Goal: Information Seeking & Learning: Learn about a topic

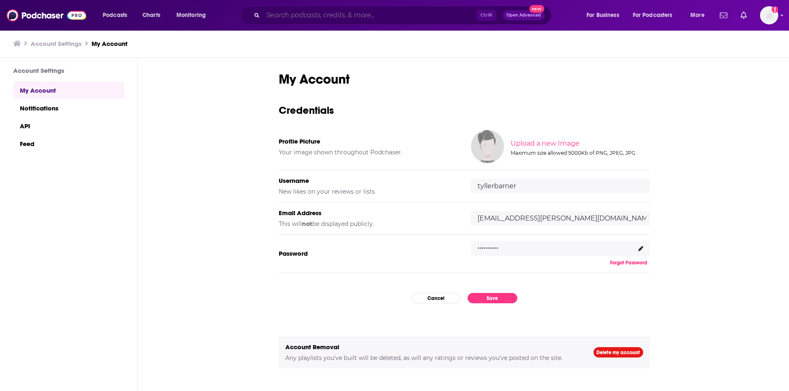
click at [297, 15] on input "Search podcasts, credits, & more..." at bounding box center [370, 15] width 214 height 13
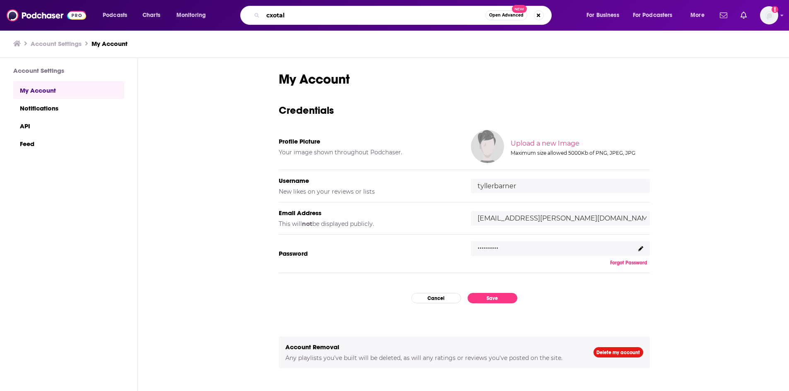
type input "cxotalk"
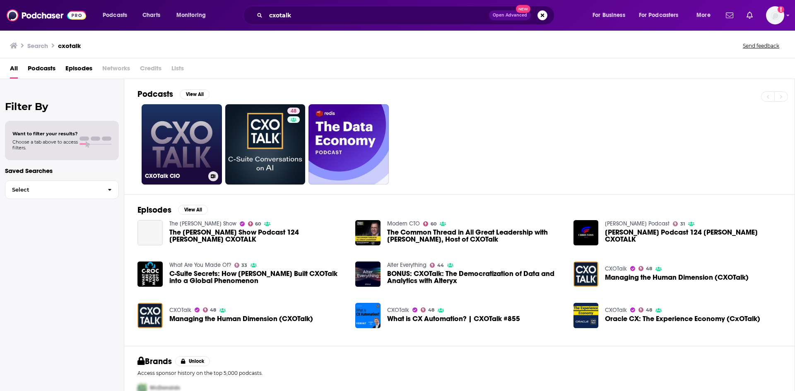
click at [183, 147] on link "CXOTalk CIO" at bounding box center [182, 144] width 80 height 80
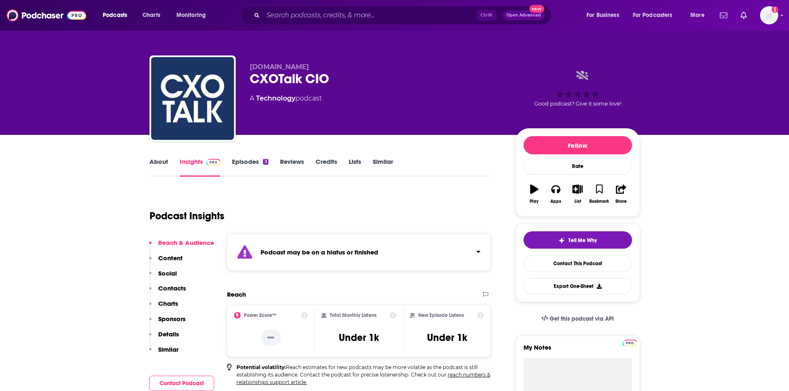
click at [158, 167] on link "About" at bounding box center [158, 167] width 19 height 19
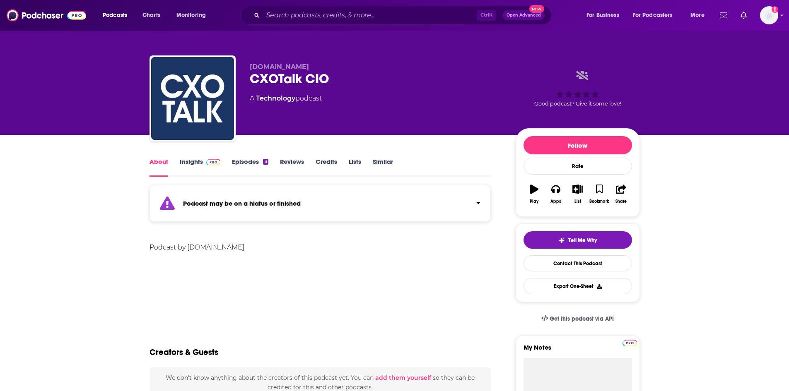
click at [187, 167] on link "Insights" at bounding box center [200, 167] width 41 height 19
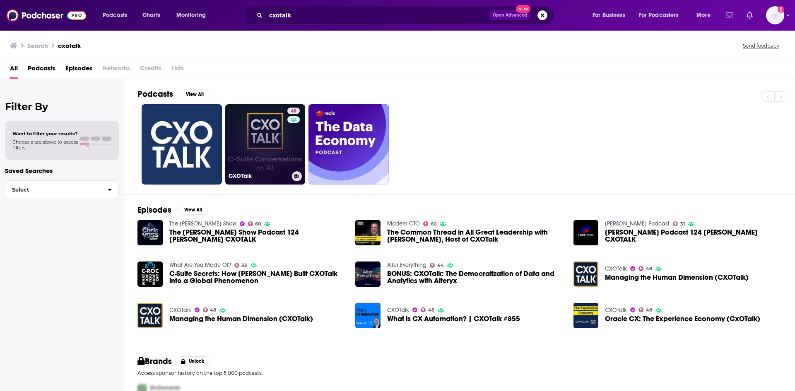
click at [268, 142] on link "48 CXOTalk" at bounding box center [265, 144] width 80 height 80
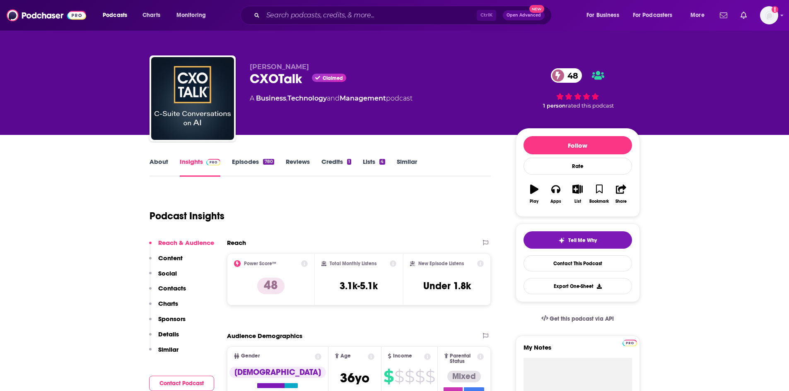
click at [161, 163] on link "About" at bounding box center [158, 167] width 19 height 19
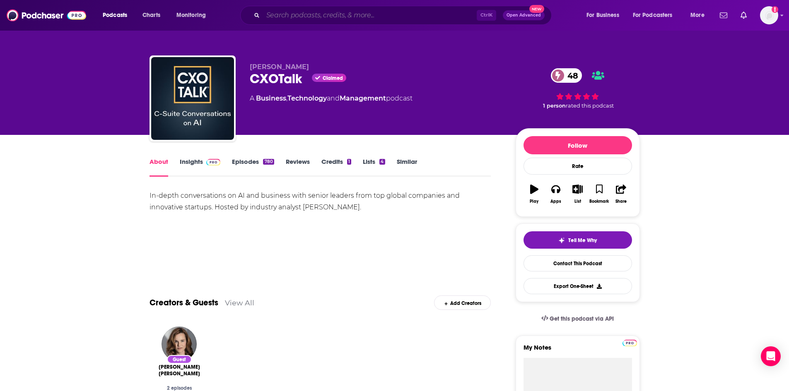
click at [289, 16] on input "Search podcasts, credits, & more..." at bounding box center [370, 15] width 214 height 13
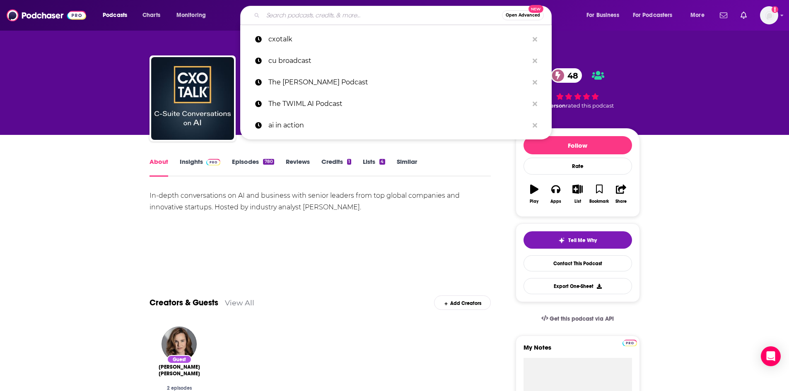
paste input "TWIML"
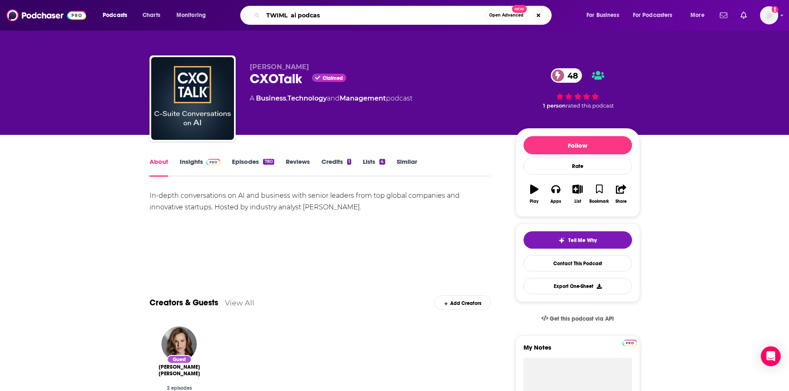
type input "TWIML ai podcast"
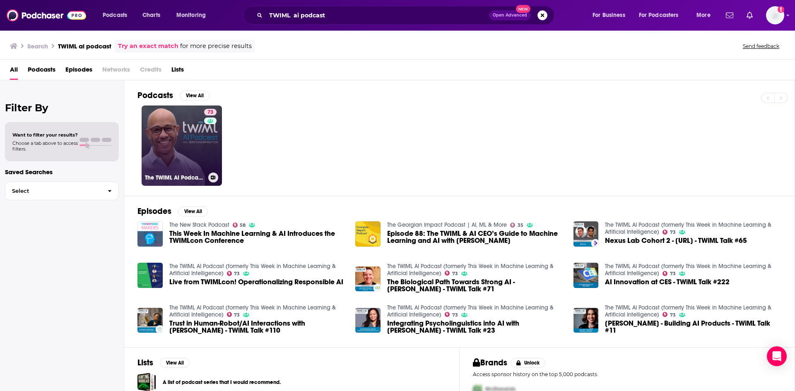
click at [188, 147] on link "73 The TWIML AI Podcast (formerly This Week in Machine Learning & Artificial In…" at bounding box center [182, 146] width 80 height 80
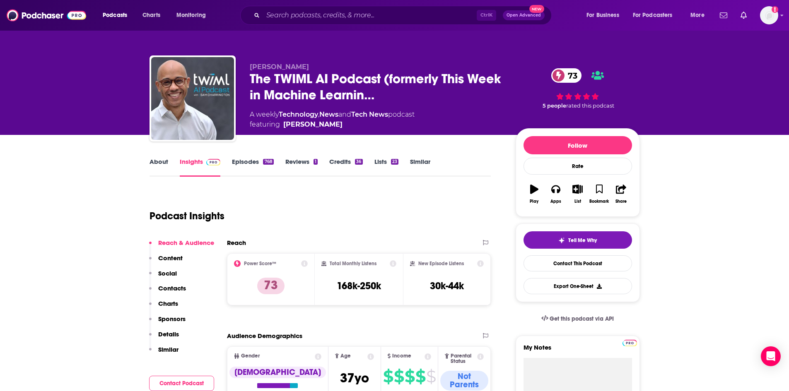
click at [165, 159] on link "About" at bounding box center [158, 167] width 19 height 19
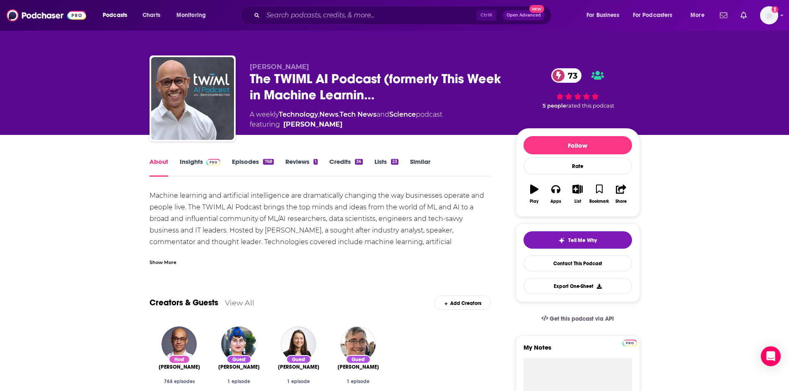
click at [213, 206] on div "Machine learning and artificial intelligence are dramatically changing the way …" at bounding box center [320, 230] width 342 height 81
click at [199, 164] on link "Insights" at bounding box center [200, 167] width 41 height 19
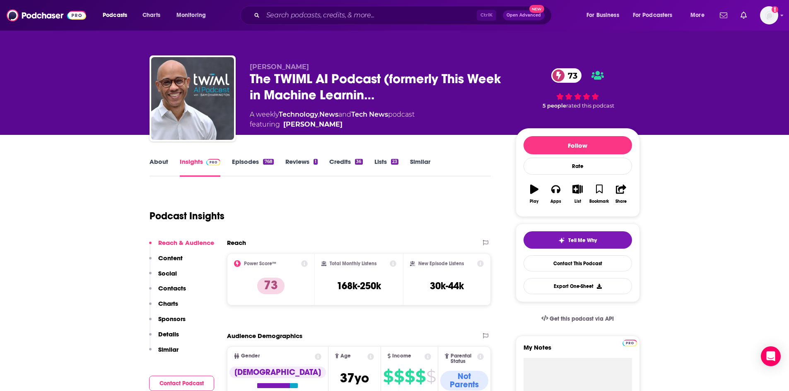
click at [238, 164] on link "Episodes 768" at bounding box center [252, 167] width 41 height 19
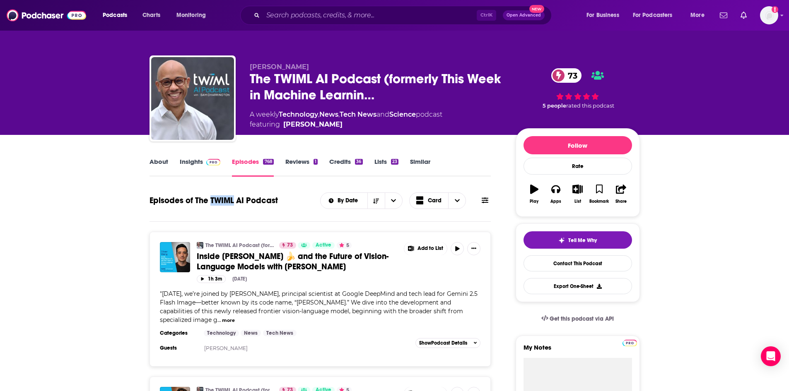
drag, startPoint x: 209, startPoint y: 200, endPoint x: 233, endPoint y: 201, distance: 24.5
click at [233, 201] on h1 "Episodes of The TWIML AI Podcast" at bounding box center [213, 200] width 128 height 10
copy h1 "TWIML"
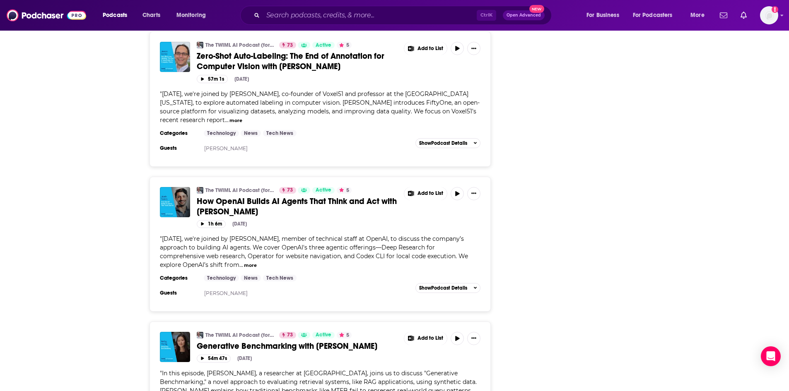
scroll to position [2194, 0]
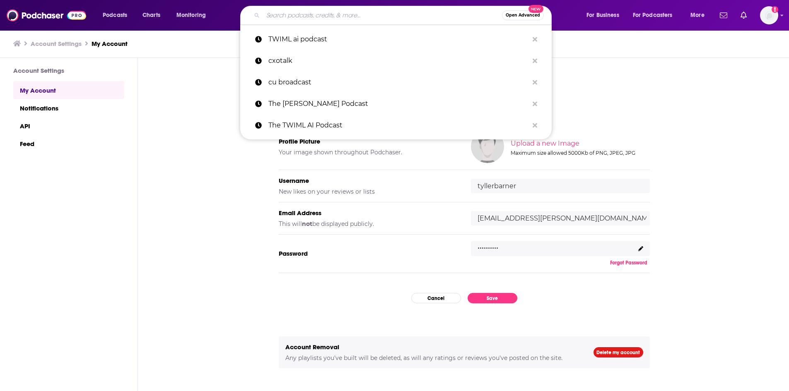
click at [430, 14] on input "Search podcasts, credits, & more..." at bounding box center [382, 15] width 239 height 13
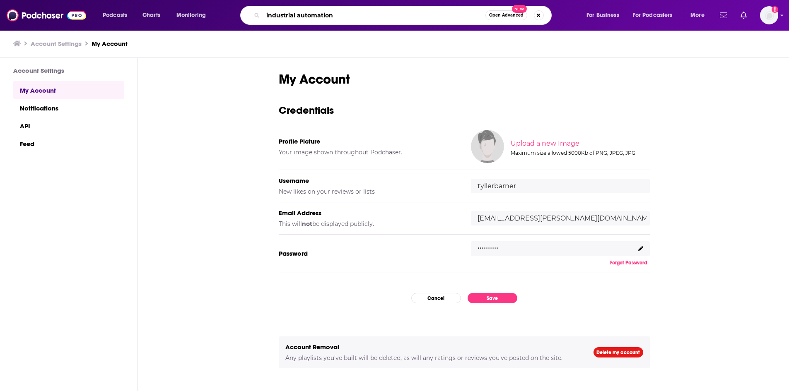
type input "industrial automation"
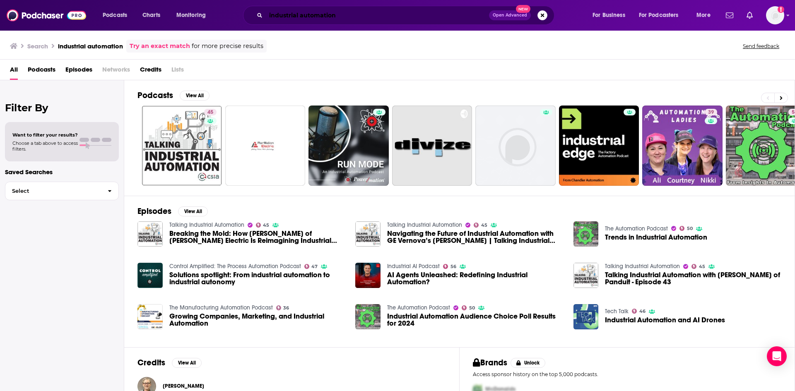
click at [312, 17] on input "industrial automation" at bounding box center [377, 15] width 223 height 13
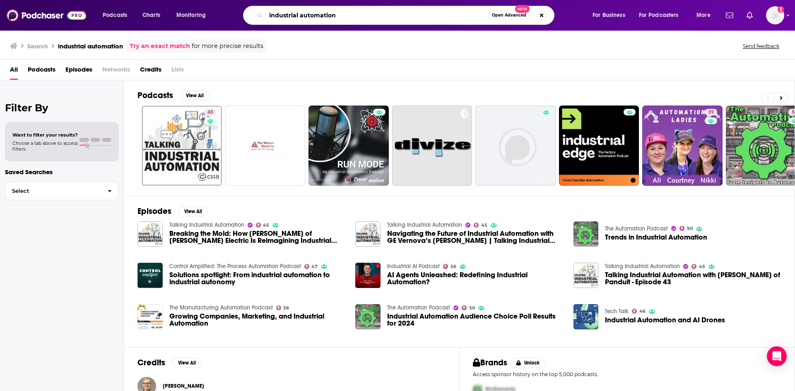
click at [312, 17] on input "industrial automation" at bounding box center [377, 15] width 222 height 13
type input "smart energy voices"
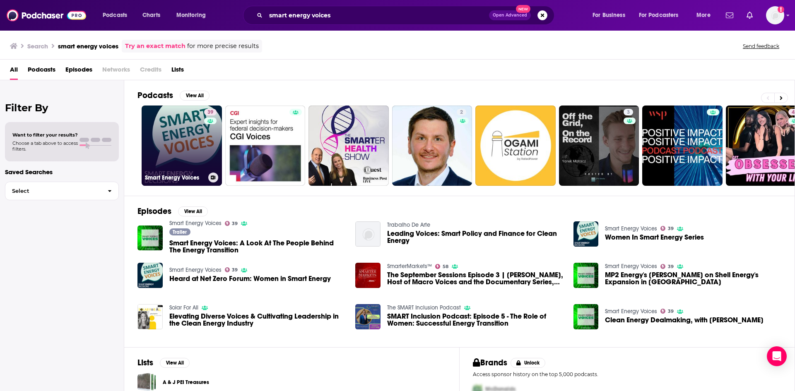
click at [193, 140] on link "39 Smart Energy Voices" at bounding box center [182, 146] width 80 height 80
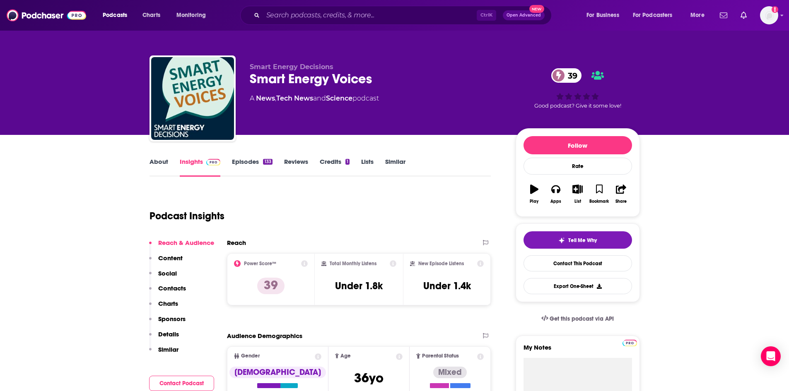
click at [240, 165] on link "Episodes 133" at bounding box center [252, 167] width 40 height 19
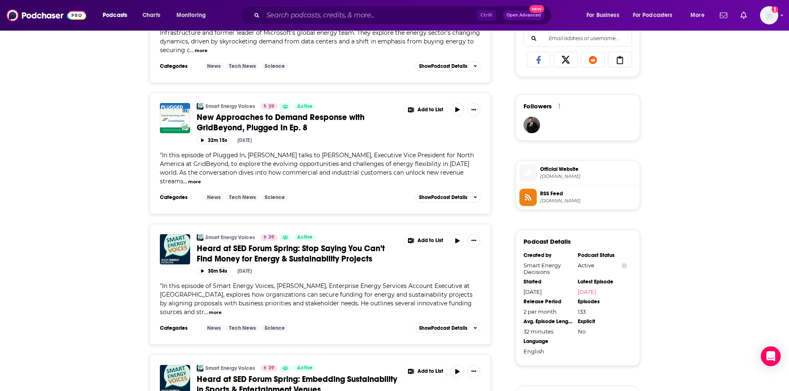
scroll to position [497, 0]
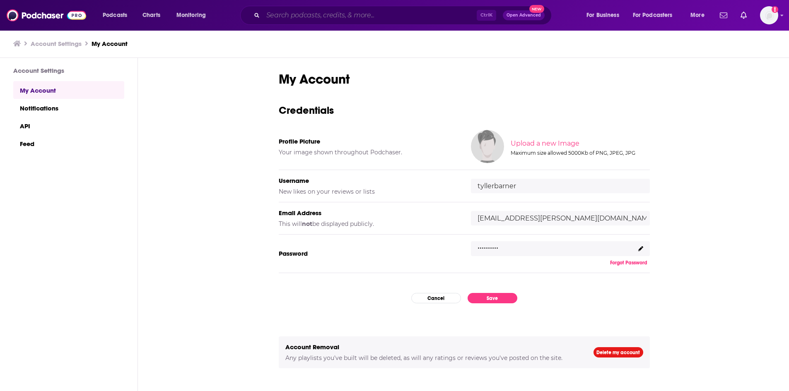
click at [323, 17] on input "Search podcasts, credits, & more..." at bounding box center [370, 15] width 214 height 13
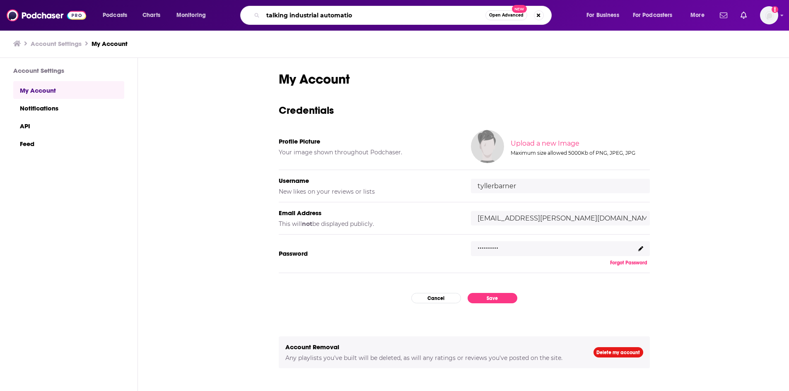
type input "talking industrial automation"
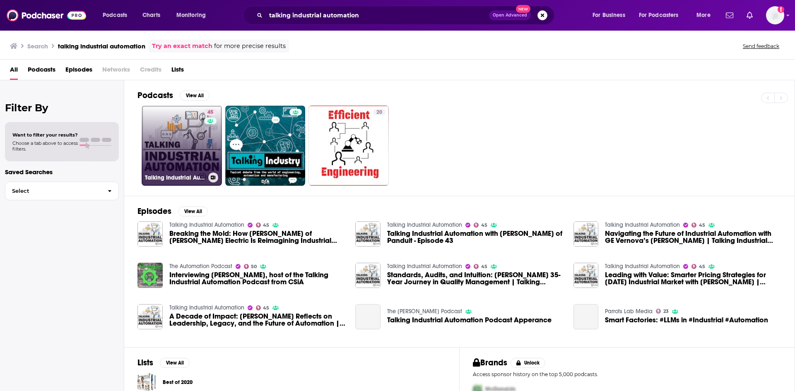
click at [199, 130] on link "45 Talking Industrial Automation" at bounding box center [182, 146] width 80 height 80
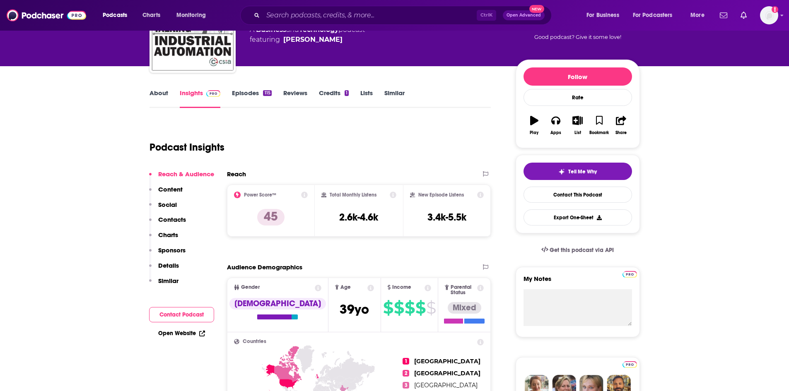
scroll to position [124, 0]
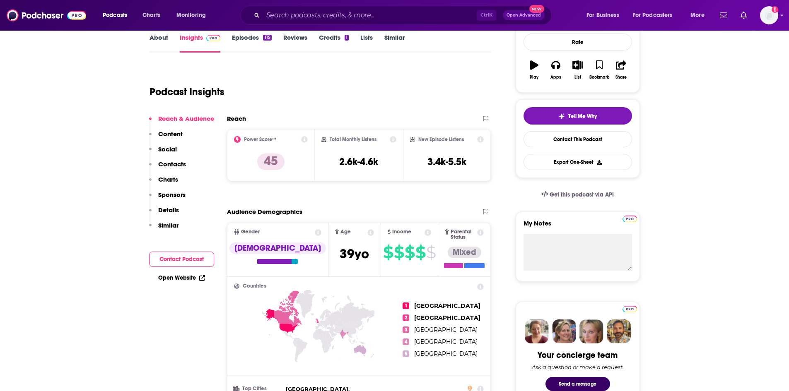
click at [162, 36] on link "About" at bounding box center [158, 43] width 19 height 19
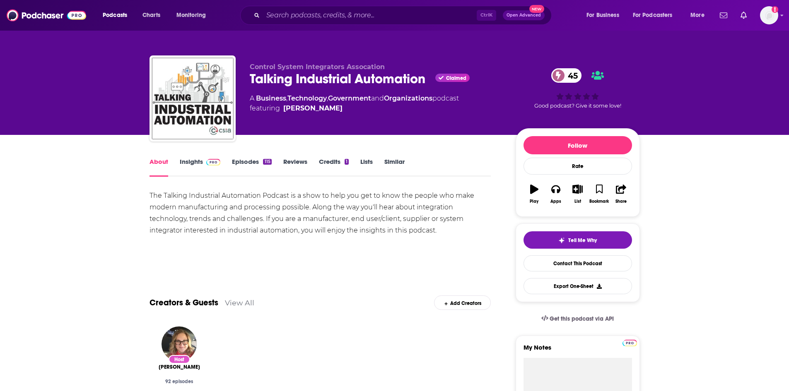
click at [257, 157] on div "About Insights Episodes 115 Reviews Credits 1 Lists Similar" at bounding box center [320, 166] width 342 height 20
click at [254, 161] on link "Episodes 115" at bounding box center [251, 167] width 39 height 19
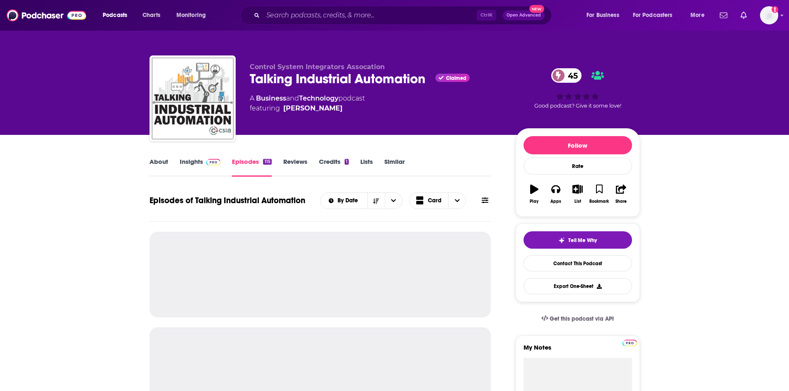
click at [204, 161] on span at bounding box center [212, 162] width 18 height 8
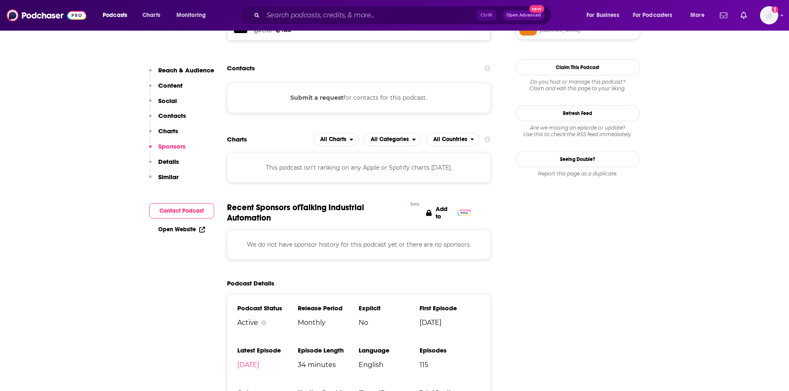
scroll to position [787, 0]
